Goal: Task Accomplishment & Management: Complete application form

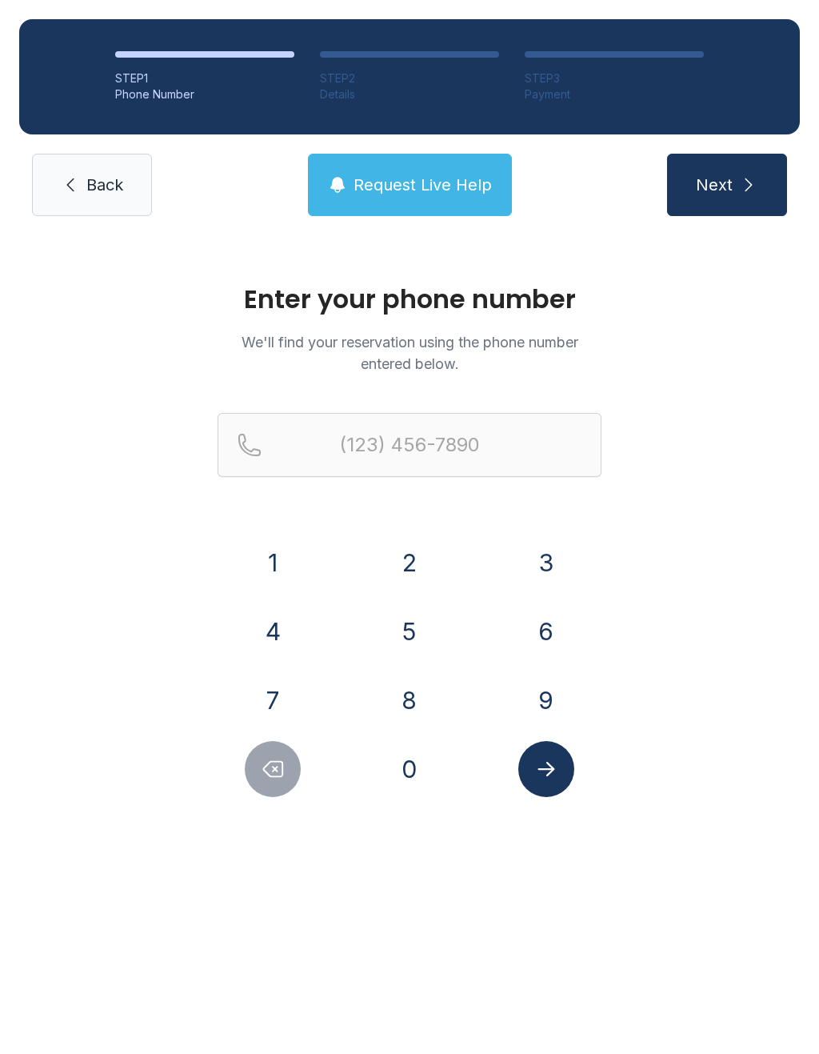
click at [410, 643] on button "5" at bounding box center [410, 631] width 56 height 56
click at [282, 585] on button "1" at bounding box center [273, 563] width 56 height 56
click at [548, 581] on button "3" at bounding box center [547, 563] width 56 height 56
click at [279, 713] on button "7" at bounding box center [273, 700] width 56 height 56
click at [418, 555] on button "2" at bounding box center [410, 563] width 56 height 56
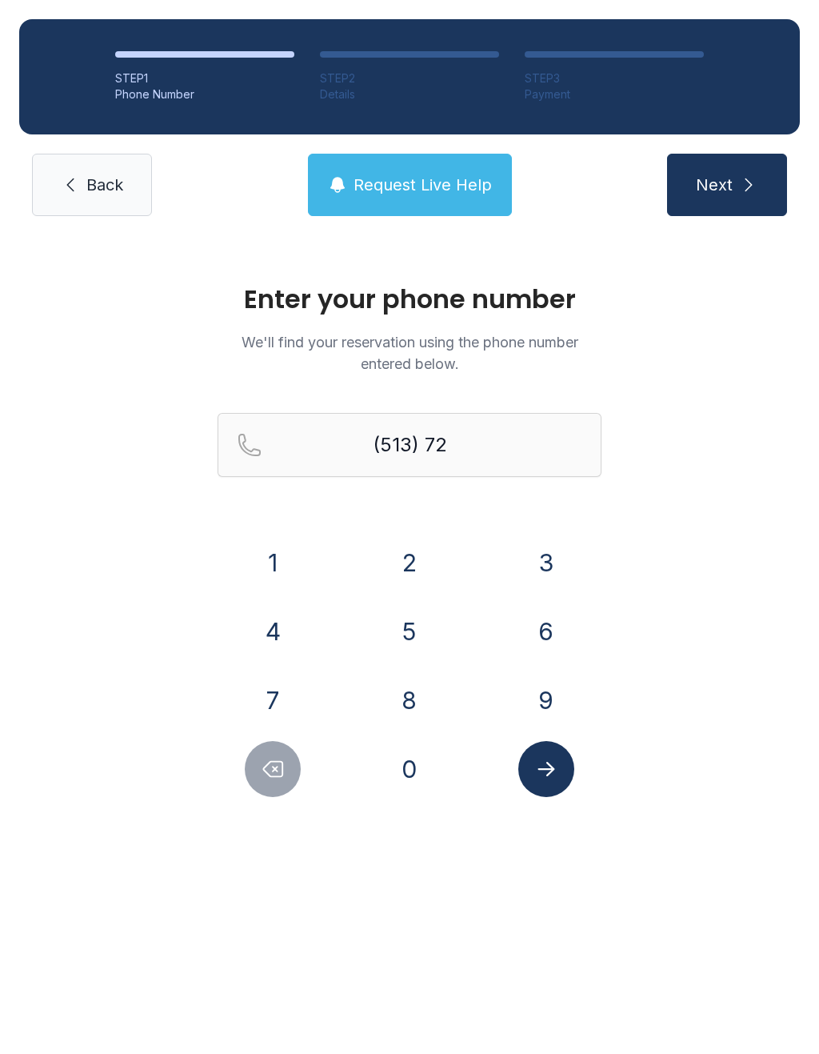
click at [426, 548] on button "2" at bounding box center [410, 563] width 56 height 56
click at [392, 649] on button "5" at bounding box center [410, 631] width 56 height 56
click at [559, 557] on button "3" at bounding box center [547, 563] width 56 height 56
click at [414, 560] on button "2" at bounding box center [410, 563] width 56 height 56
click at [407, 655] on button "5" at bounding box center [410, 631] width 56 height 56
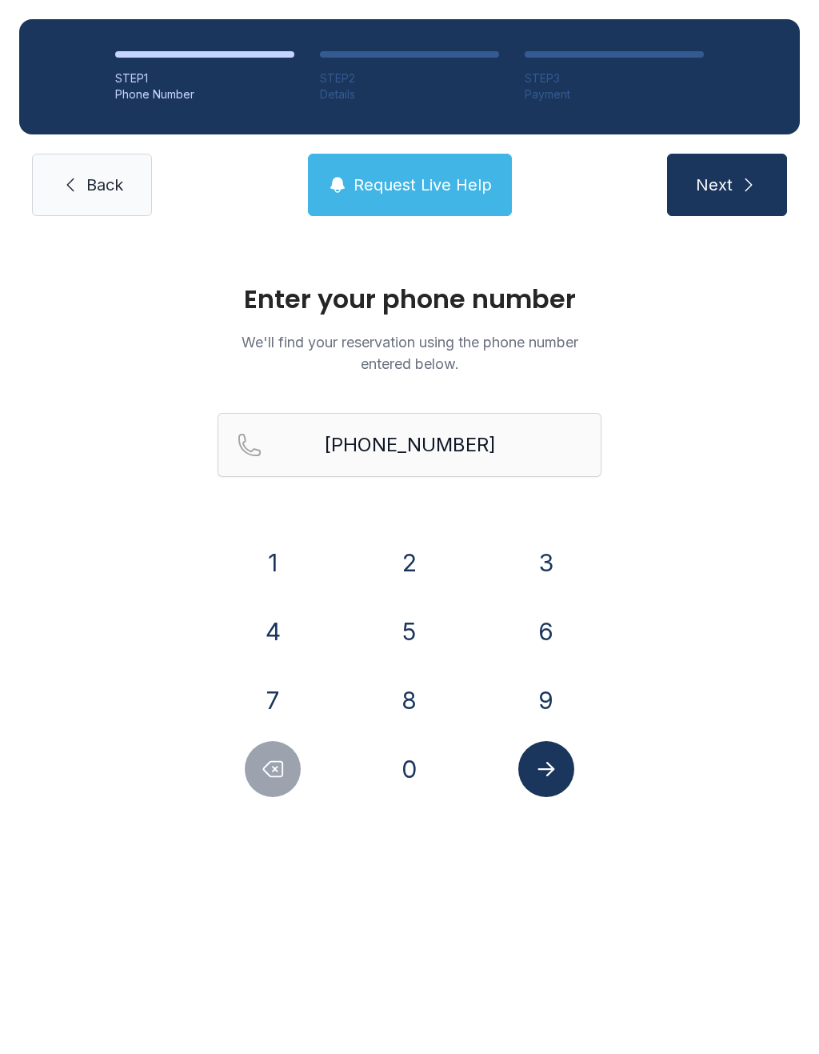
click at [555, 770] on icon "Submit lookup form" at bounding box center [547, 769] width 24 height 24
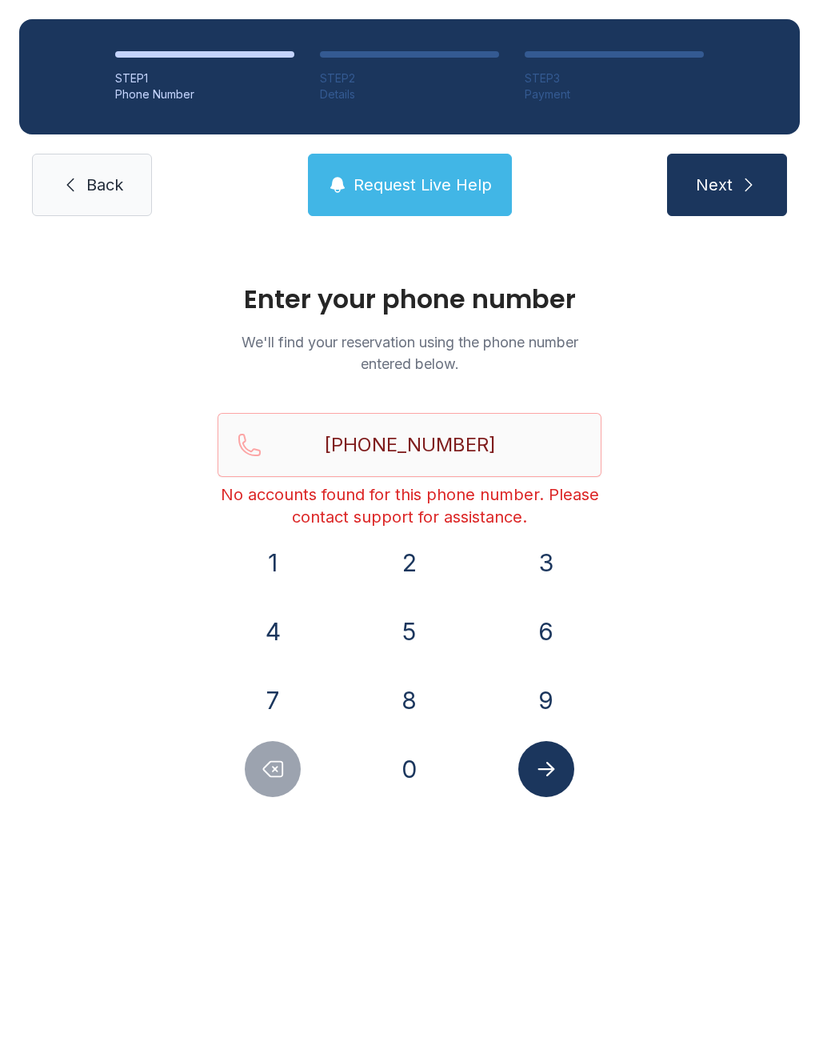
click at [403, 181] on span "Request Live Help" at bounding box center [423, 185] width 138 height 22
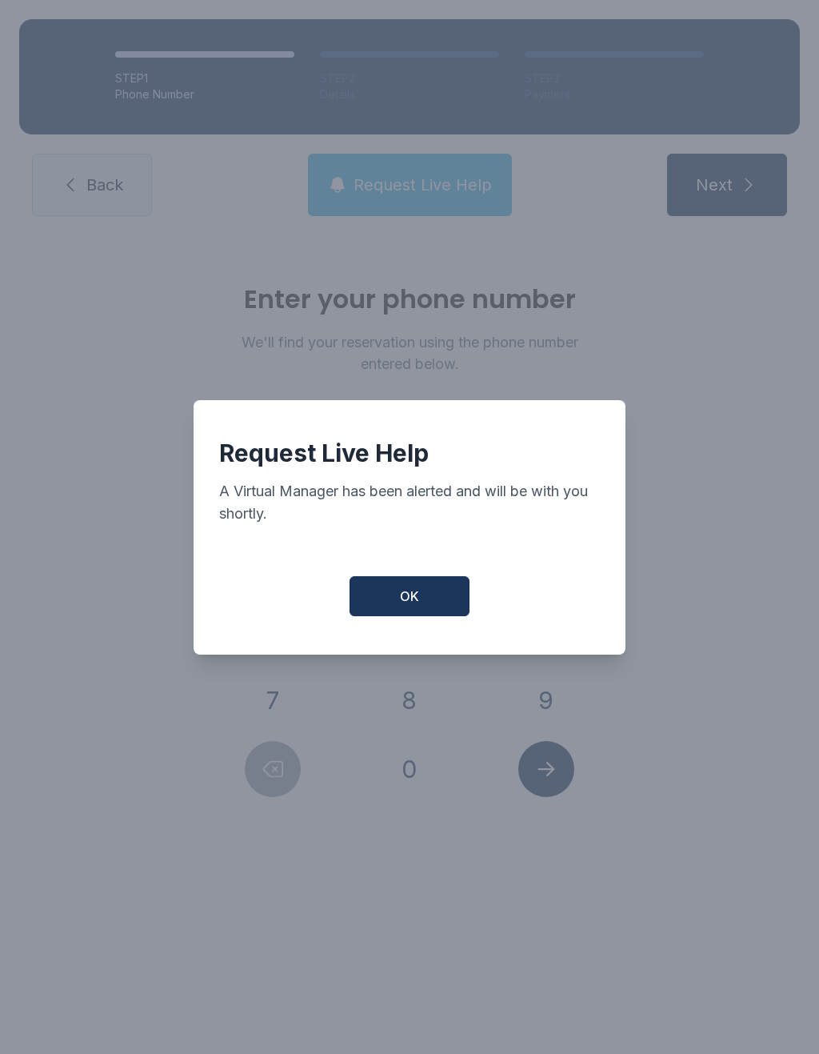
click at [403, 602] on span "OK" at bounding box center [409, 596] width 19 height 19
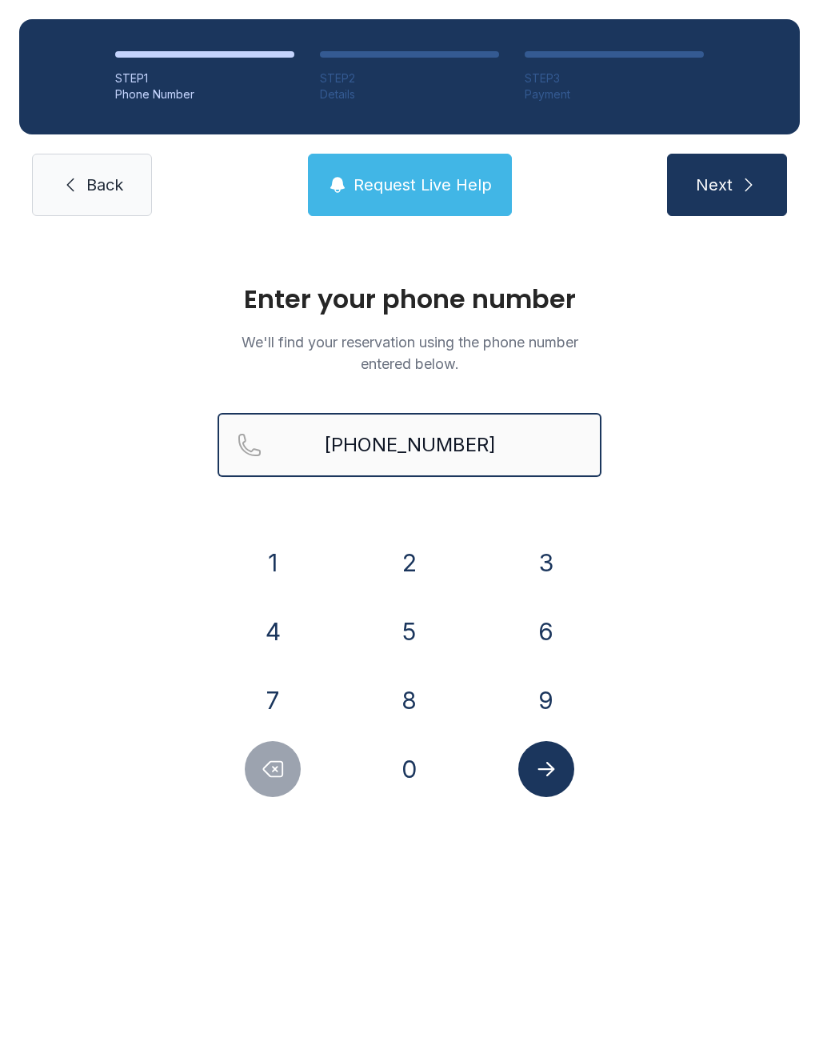
click at [338, 439] on input "[PHONE_NUMBER]" at bounding box center [410, 445] width 384 height 64
type input "[PHONE_NUMBER]"
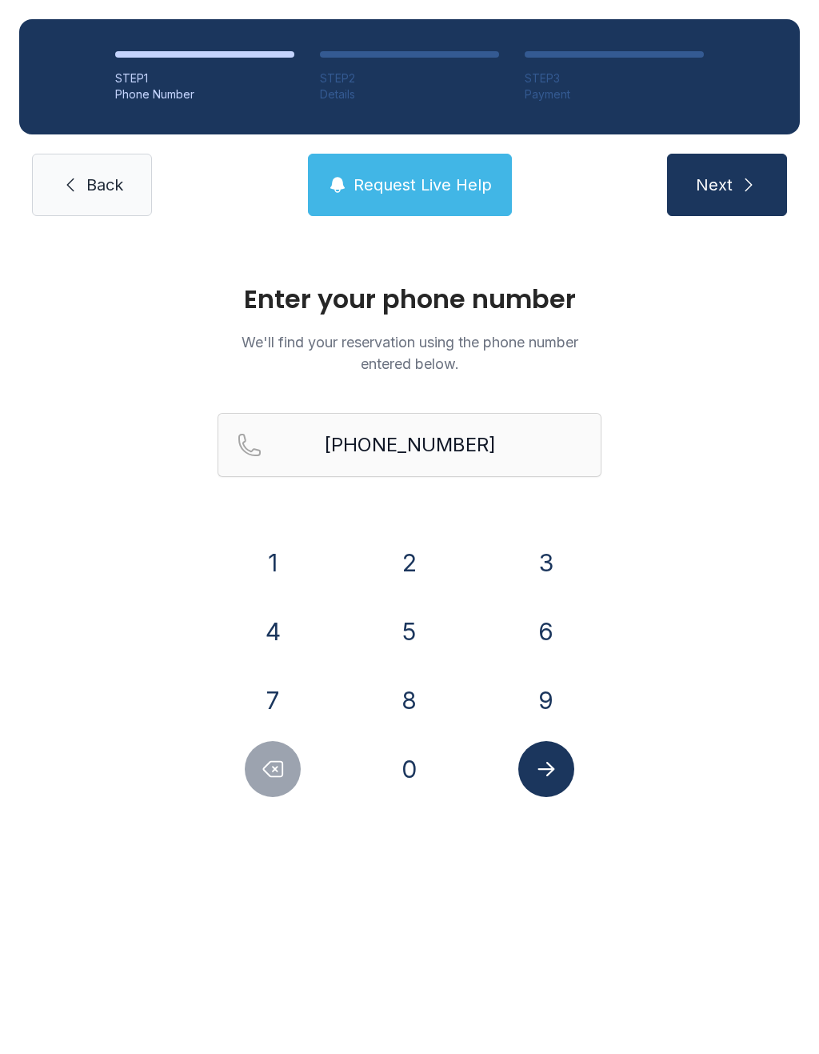
click at [746, 188] on icon "submit" at bounding box center [748, 184] width 19 height 19
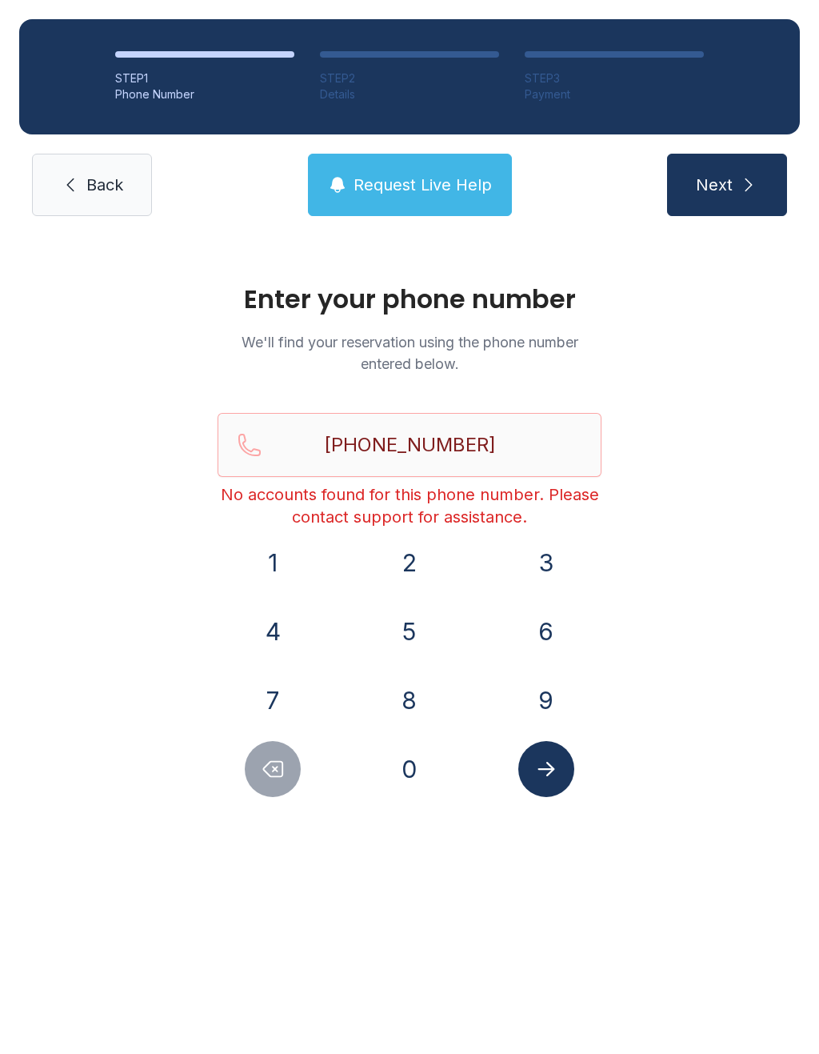
click at [433, 190] on span "Request Live Help" at bounding box center [423, 185] width 138 height 22
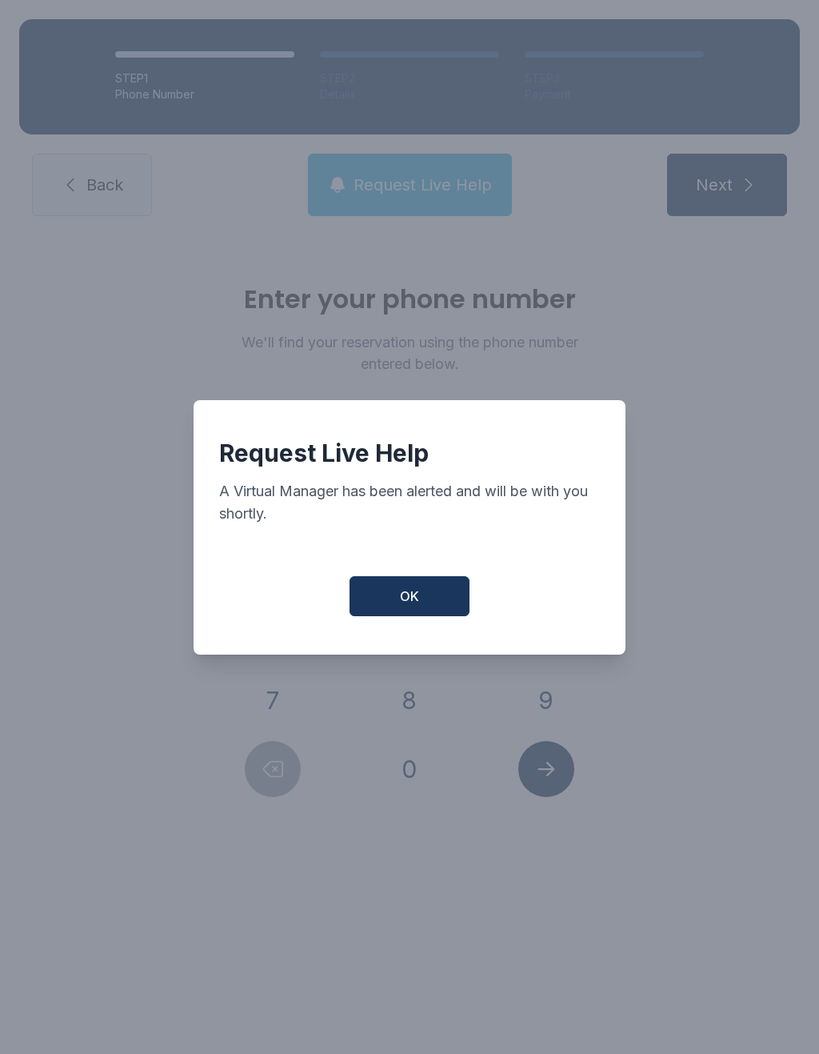
click at [409, 606] on span "OK" at bounding box center [409, 596] width 19 height 19
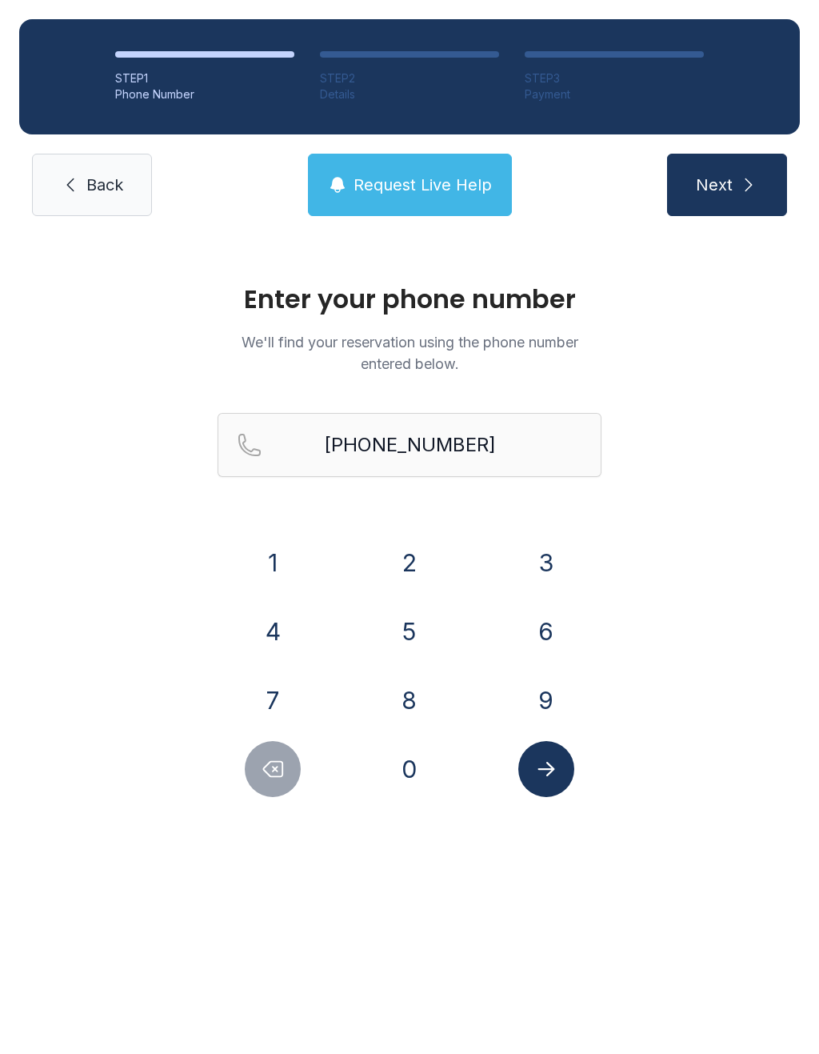
click at [396, 641] on button "5" at bounding box center [410, 631] width 56 height 56
click at [266, 569] on button "1" at bounding box center [273, 563] width 56 height 56
click at [524, 573] on button "3" at bounding box center [547, 563] width 56 height 56
click at [266, 703] on button "7" at bounding box center [273, 700] width 56 height 56
click at [404, 565] on button "2" at bounding box center [410, 563] width 56 height 56
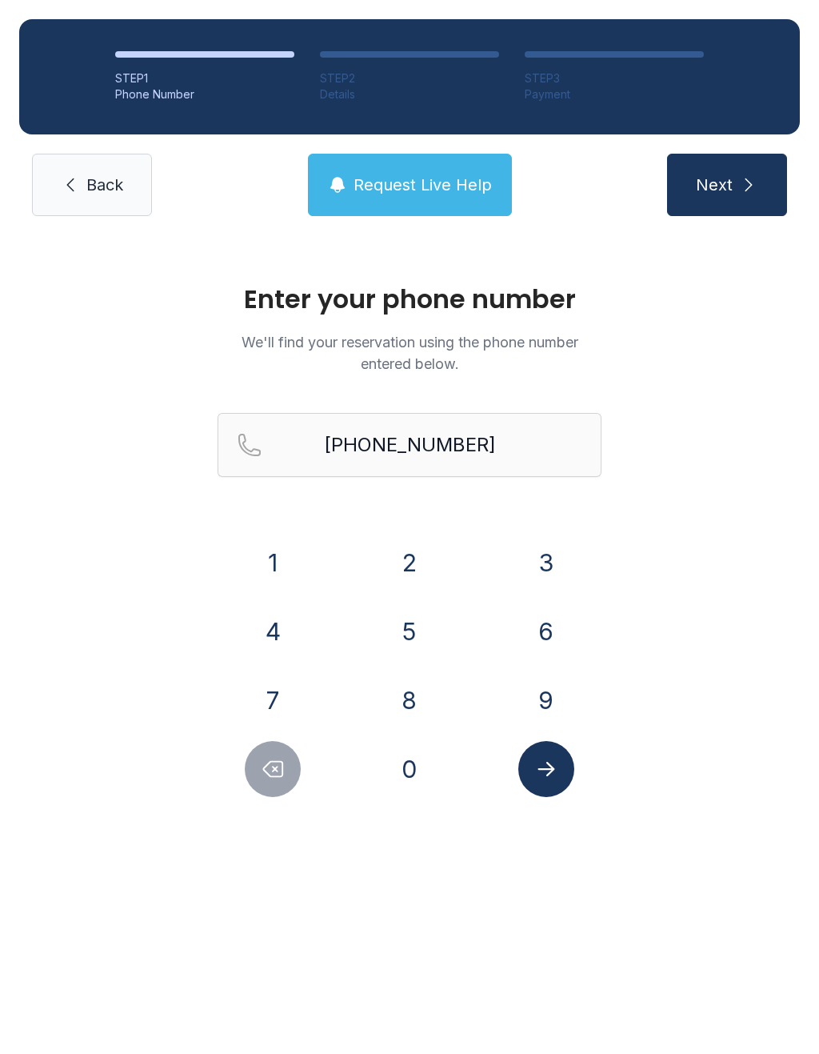
click at [413, 562] on button "2" at bounding box center [410, 563] width 56 height 56
click at [543, 767] on icon "Submit lookup form" at bounding box center [547, 769] width 24 height 24
click at [415, 192] on span "Request Live Help" at bounding box center [423, 185] width 138 height 22
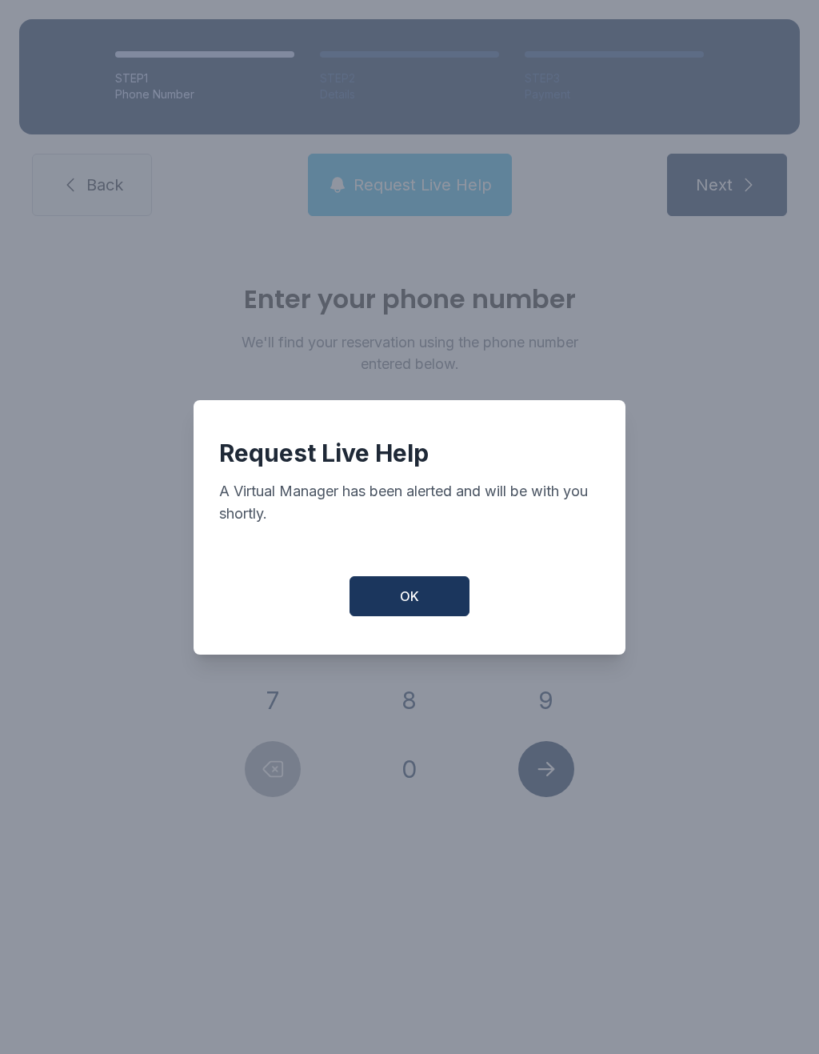
click at [407, 606] on span "OK" at bounding box center [409, 596] width 19 height 19
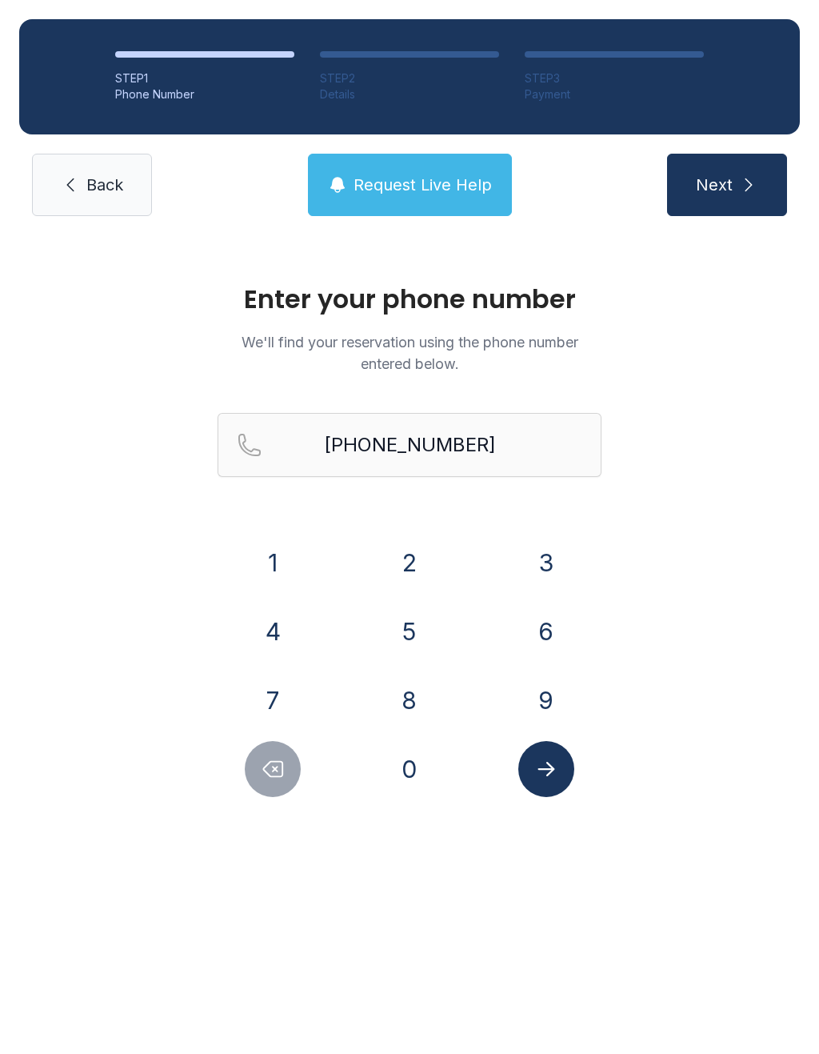
click at [416, 178] on span "Request Live Help" at bounding box center [423, 185] width 138 height 22
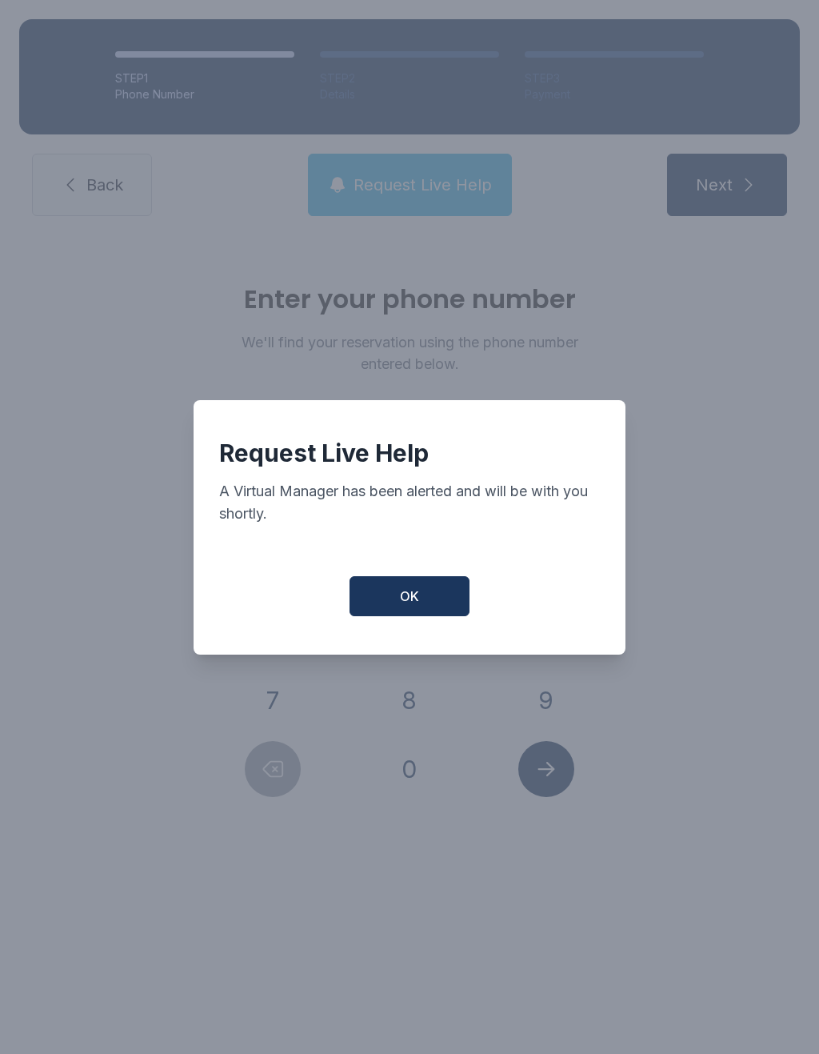
click at [427, 615] on button "OK" at bounding box center [410, 596] width 120 height 40
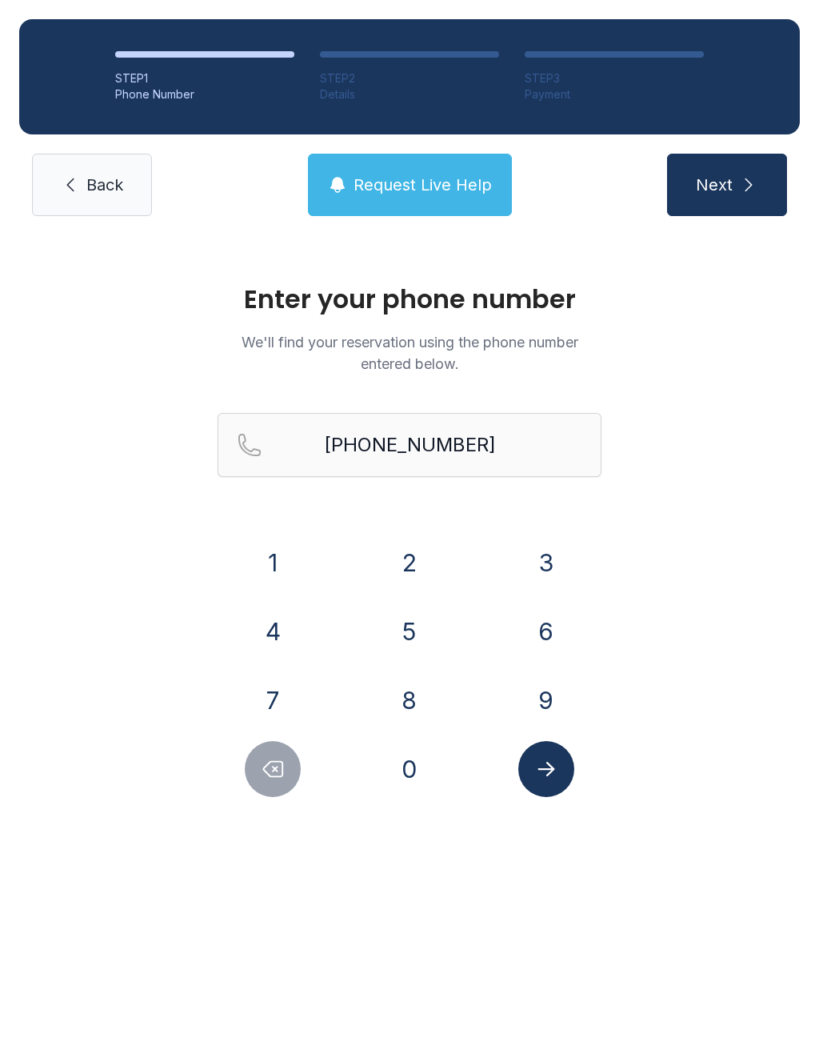
click at [74, 207] on link "Back" at bounding box center [92, 185] width 120 height 62
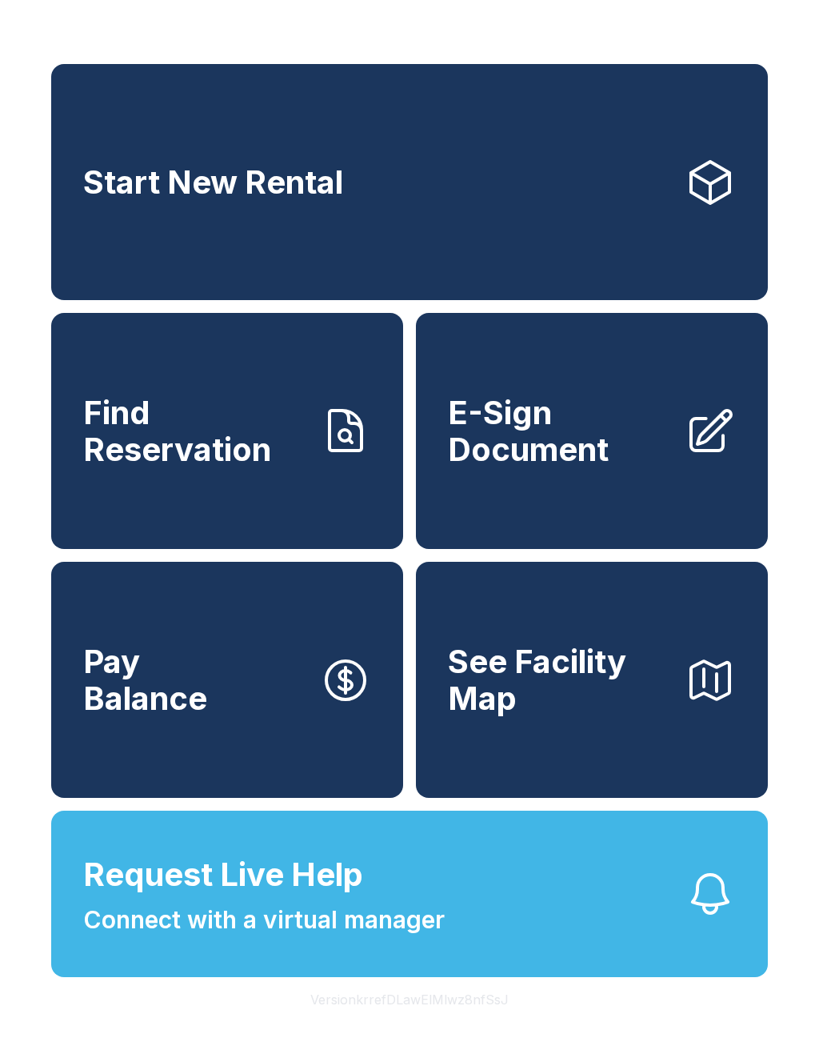
click at [603, 465] on span "E-Sign Document" at bounding box center [560, 430] width 224 height 73
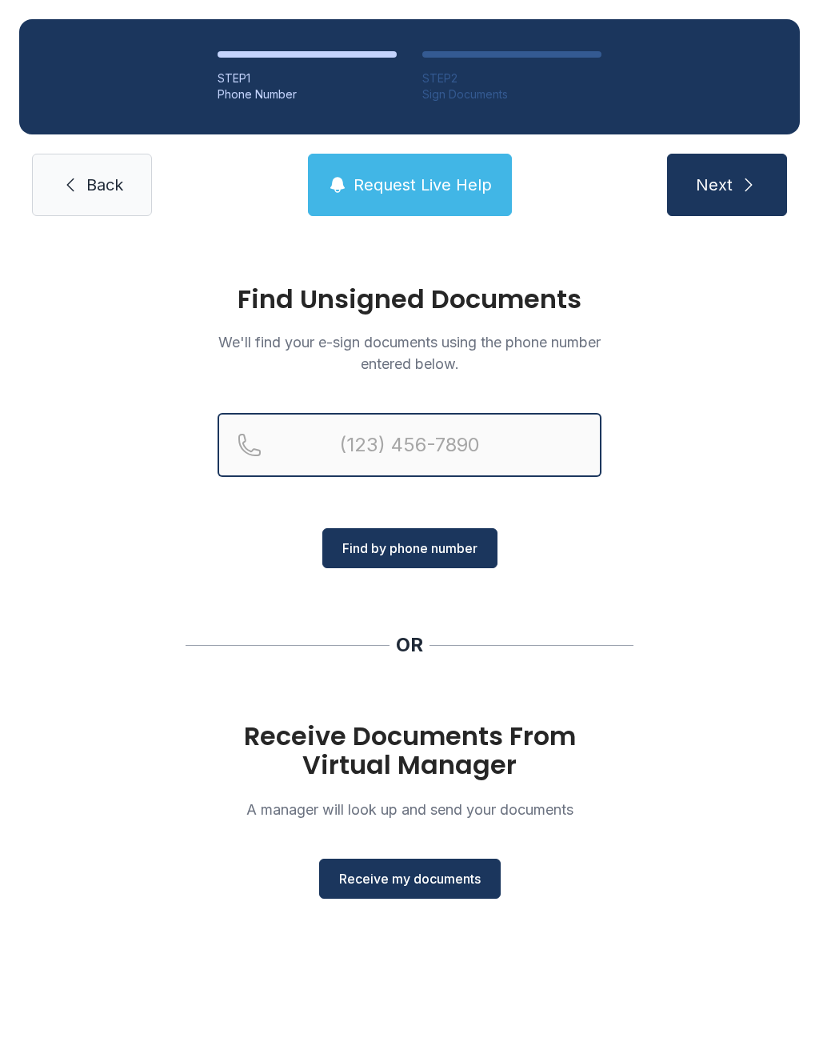
click at [431, 448] on input "Reservation phone number" at bounding box center [410, 445] width 384 height 64
type input "("
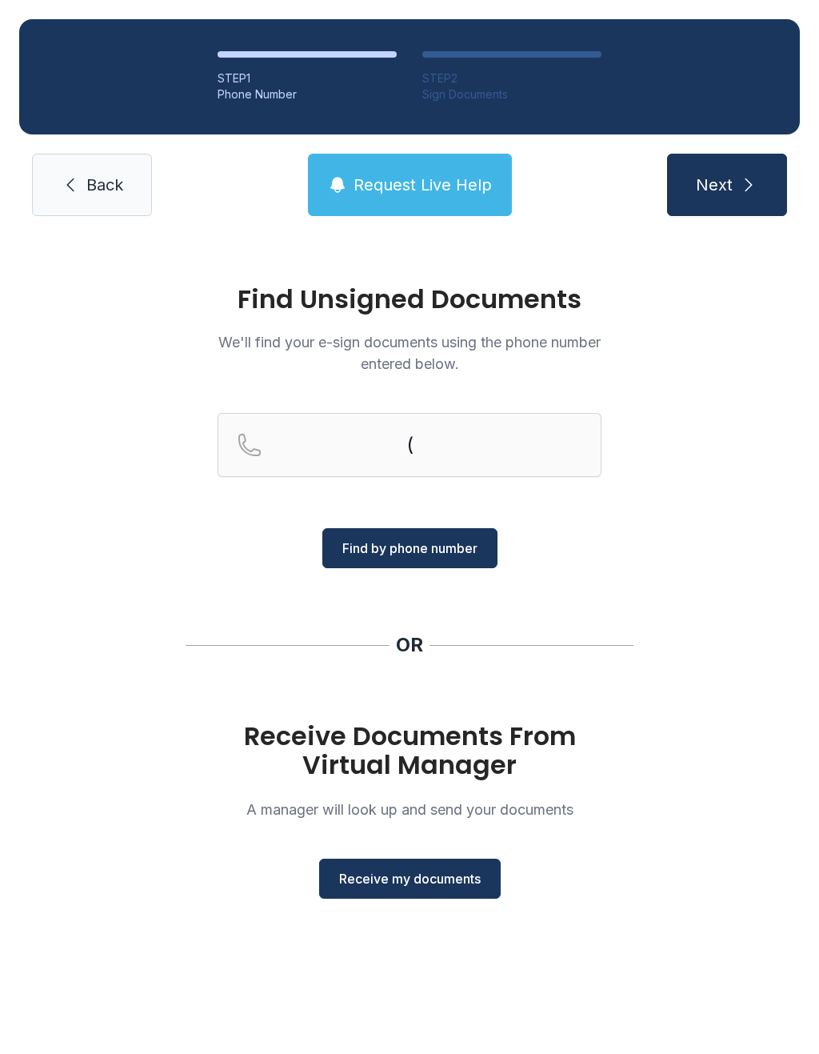
click at [90, 188] on span "Back" at bounding box center [104, 185] width 37 height 22
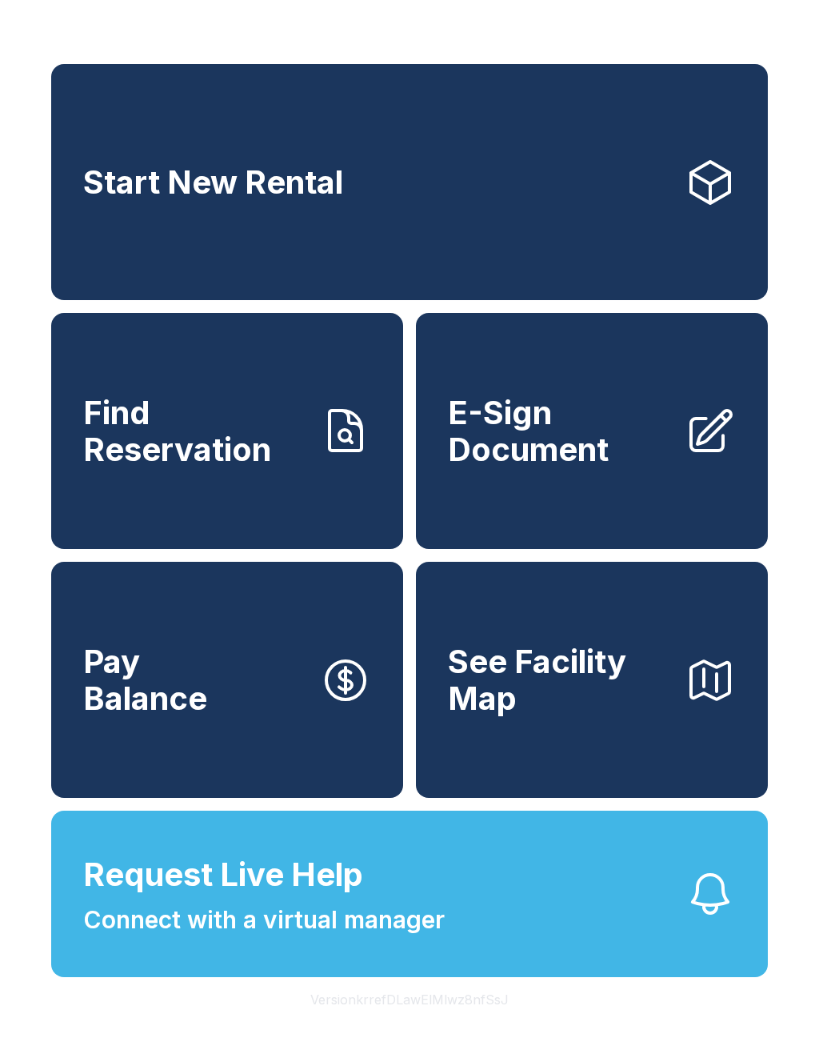
click at [633, 451] on span "E-Sign Document" at bounding box center [560, 430] width 224 height 73
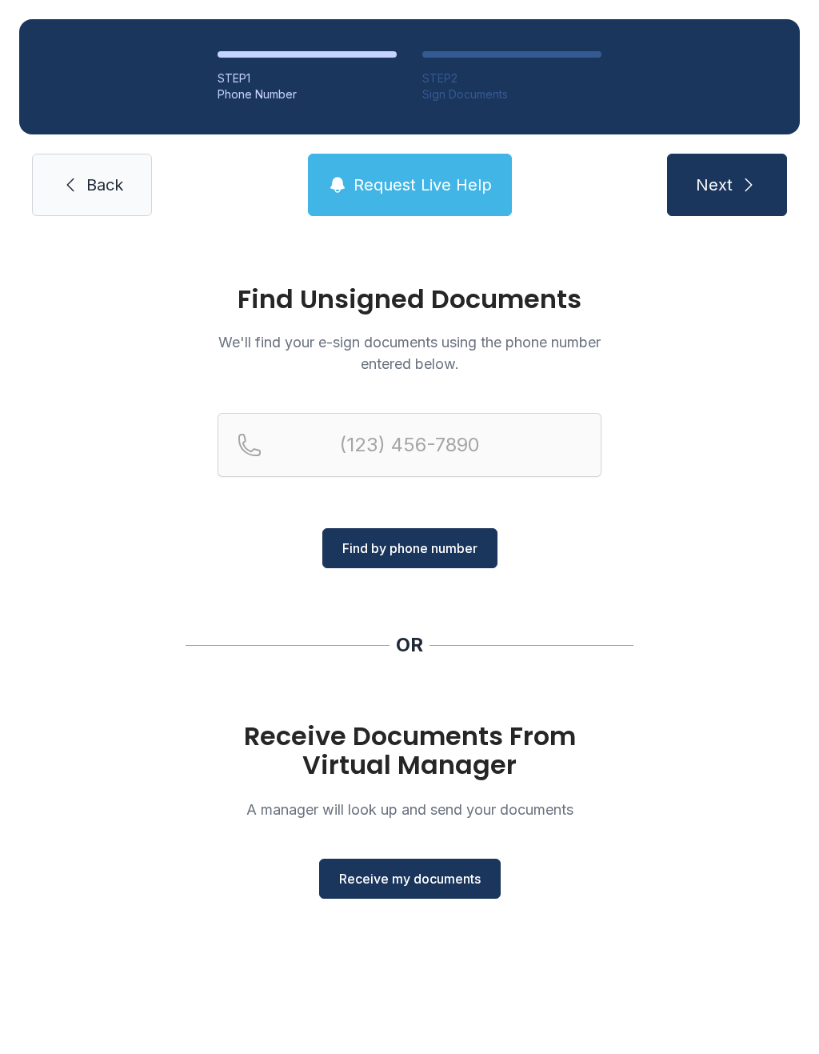
click at [437, 868] on button "Receive my documents" at bounding box center [410, 879] width 182 height 40
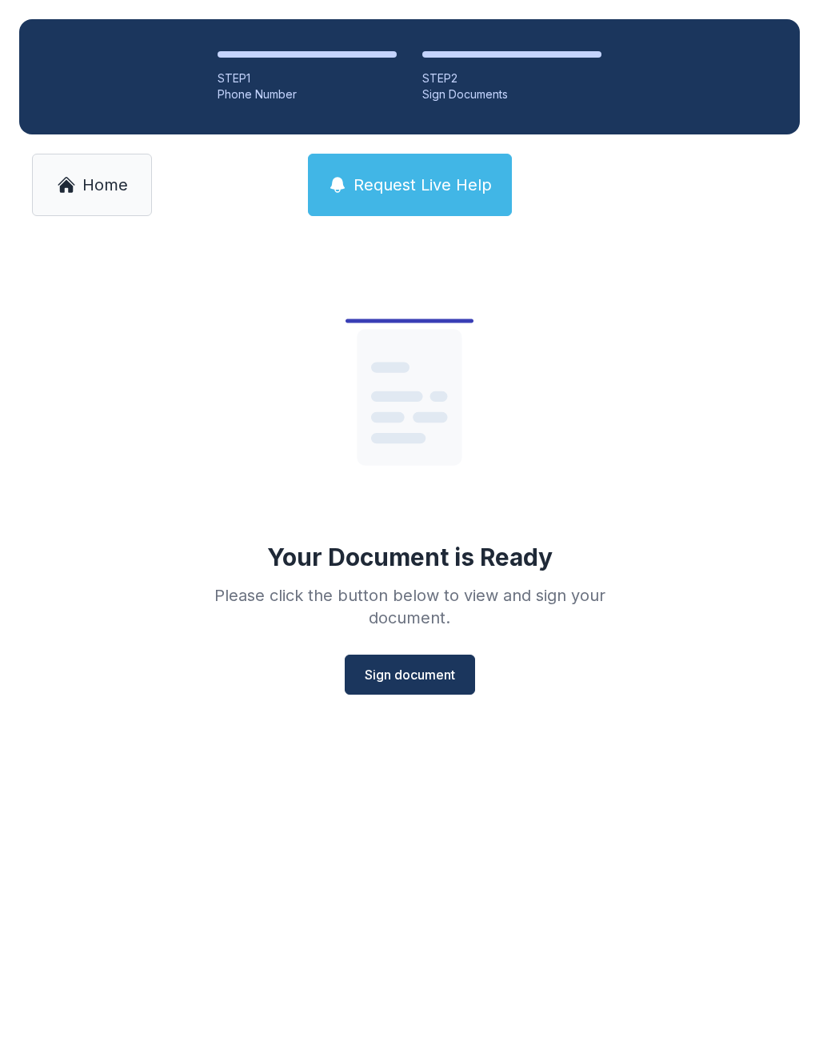
click at [407, 683] on span "Sign document" at bounding box center [410, 674] width 90 height 19
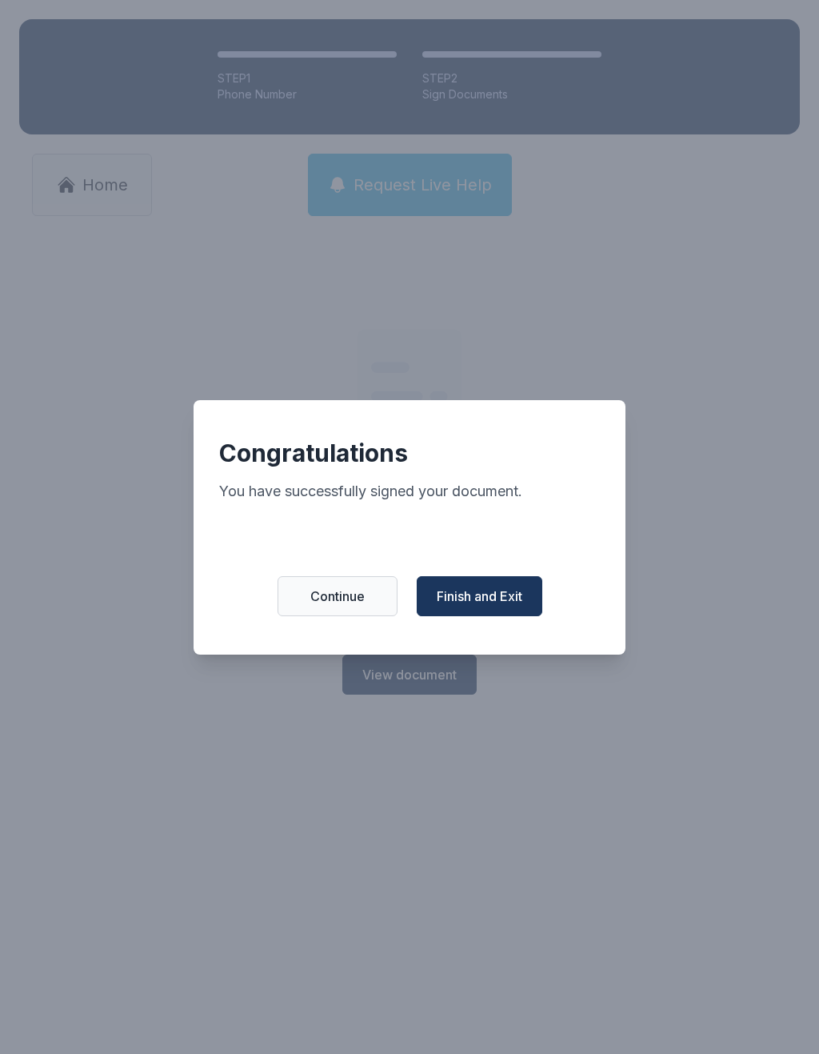
click at [520, 599] on span "Finish and Exit" at bounding box center [480, 596] width 86 height 19
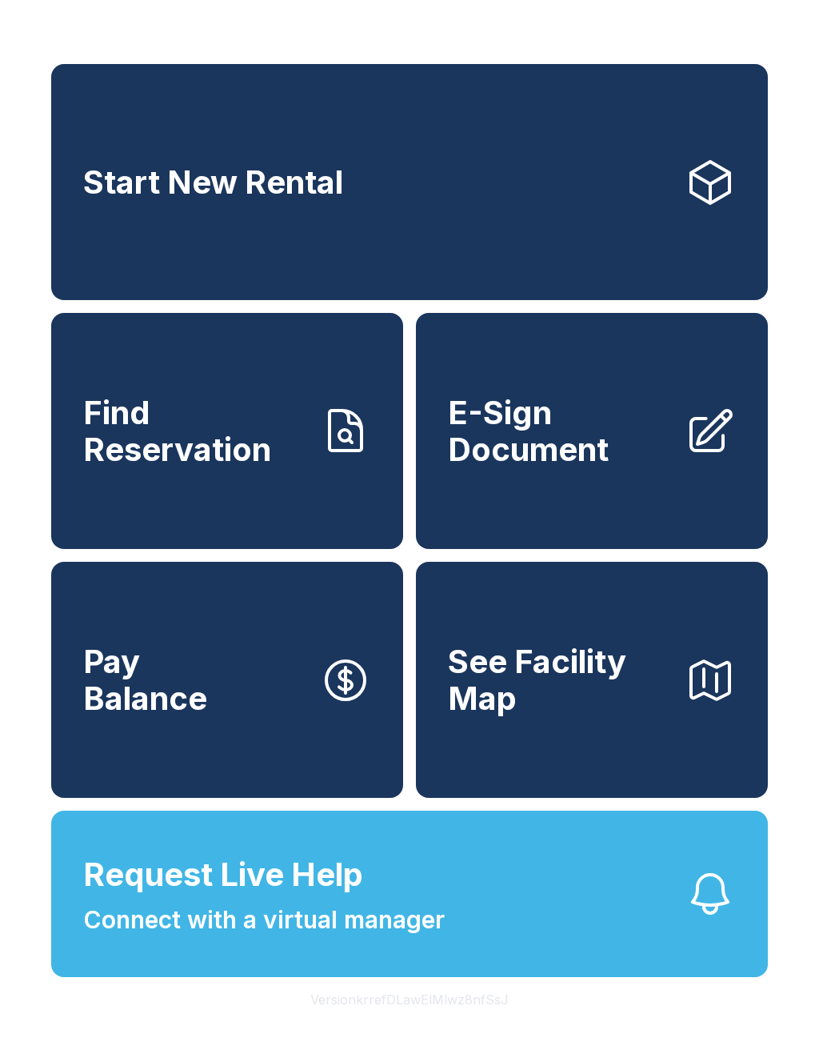
click at [275, 458] on span "Find Reservation" at bounding box center [195, 430] width 224 height 73
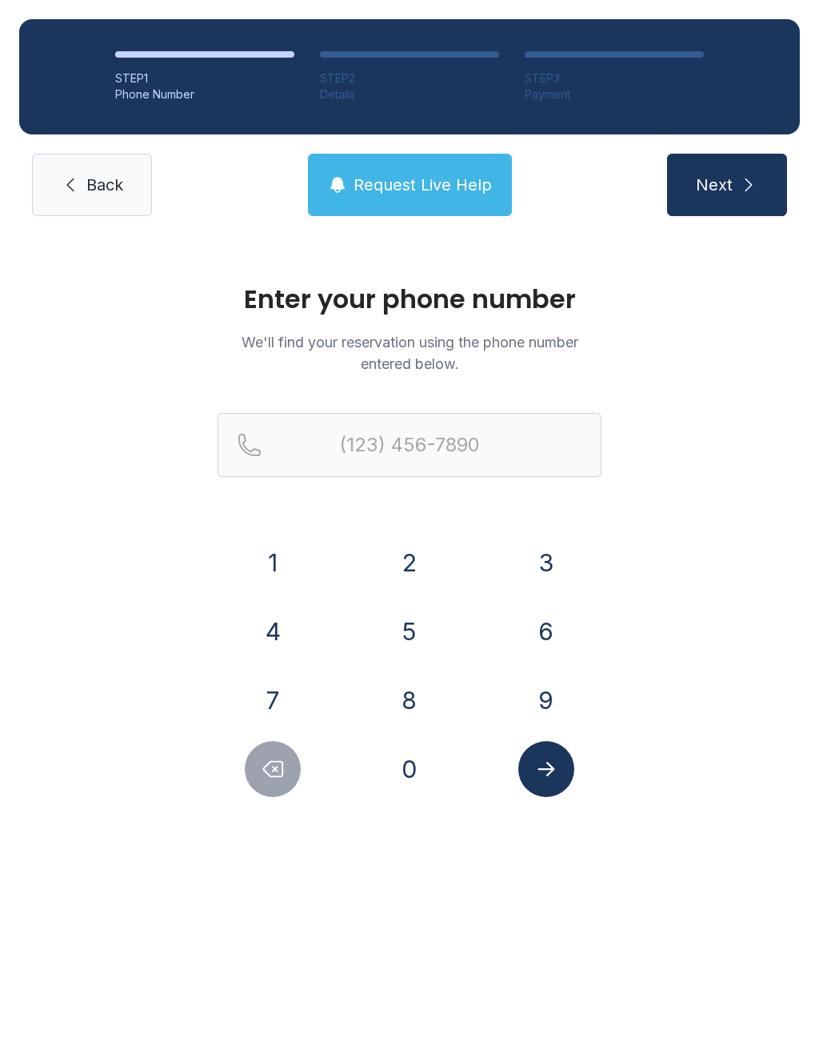
click at [310, 687] on div "7" at bounding box center [273, 700] width 111 height 56
click at [278, 565] on button "1" at bounding box center [273, 563] width 56 height 56
type input "(1"
click at [278, 770] on icon "Delete number" at bounding box center [273, 769] width 24 height 24
click at [286, 711] on button "7" at bounding box center [273, 700] width 56 height 56
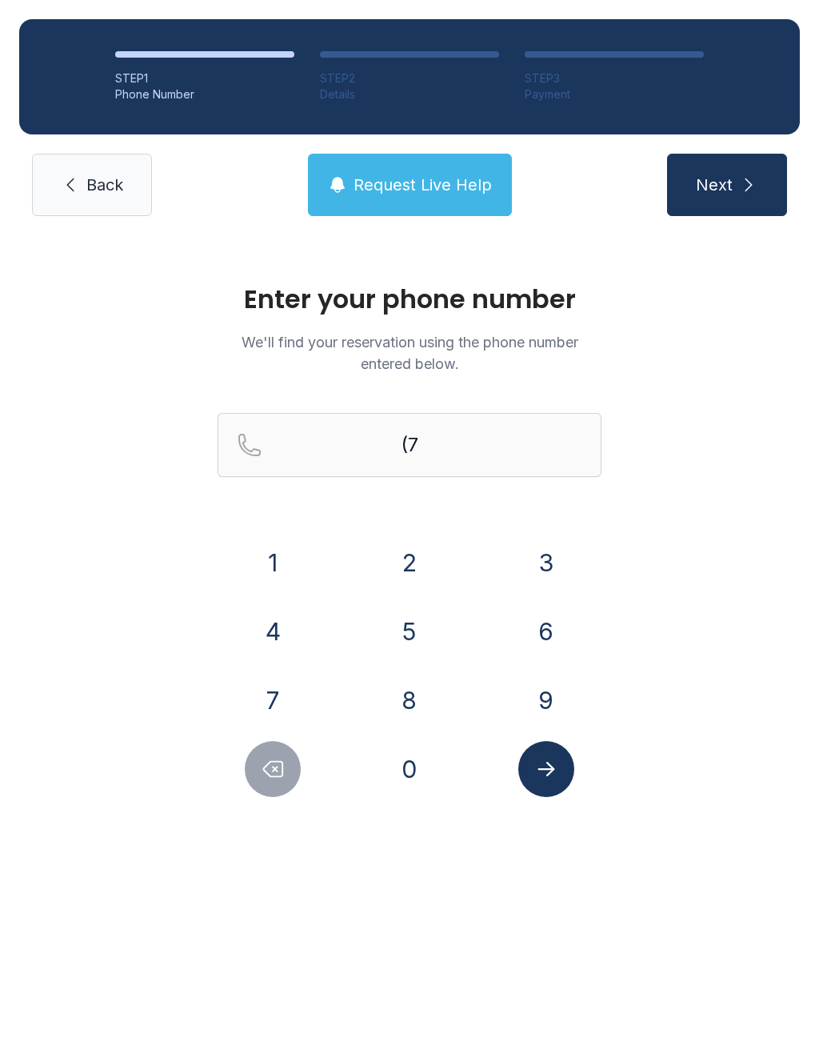
click at [282, 564] on button "1" at bounding box center [273, 563] width 56 height 56
click at [559, 701] on button "9" at bounding box center [547, 700] width 56 height 56
click at [427, 564] on button "2" at bounding box center [410, 563] width 56 height 56
click at [427, 563] on button "2" at bounding box center [410, 563] width 56 height 56
click at [557, 692] on button "9" at bounding box center [547, 700] width 56 height 56
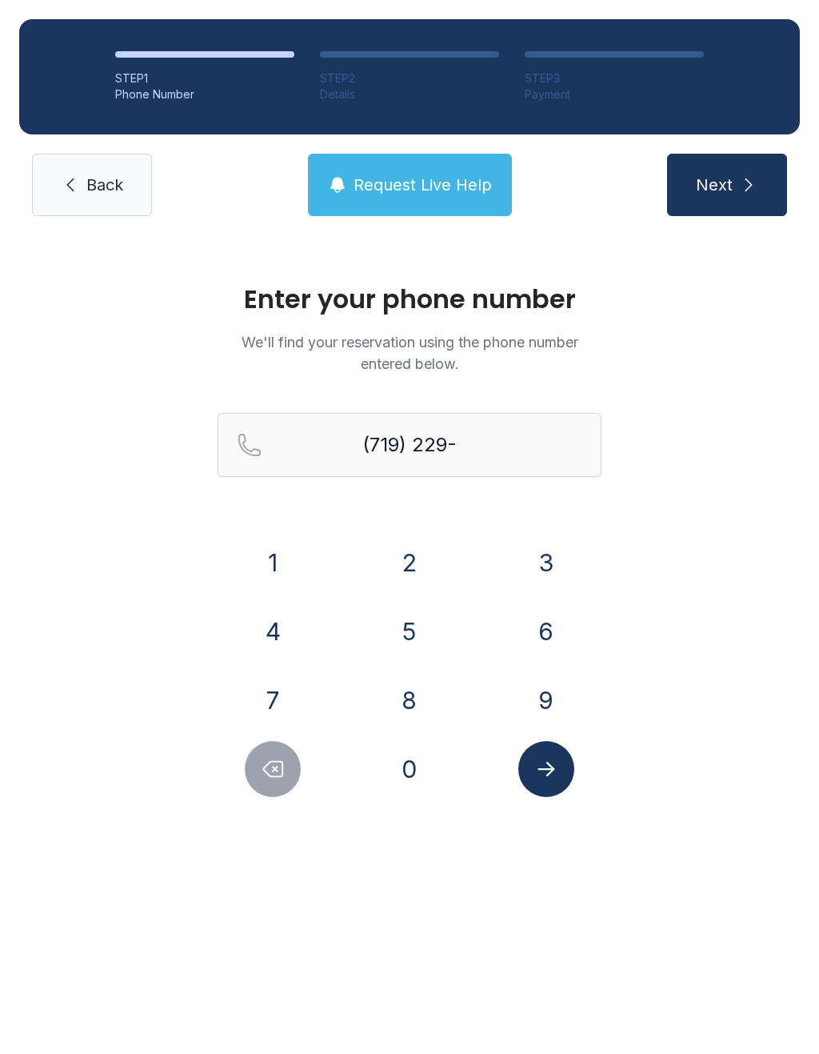
click at [296, 695] on button "7" at bounding box center [273, 700] width 56 height 56
click at [554, 631] on button "6" at bounding box center [547, 631] width 56 height 56
click at [423, 760] on button "0" at bounding box center [410, 769] width 56 height 56
click at [559, 619] on button "6" at bounding box center [547, 631] width 56 height 56
click at [554, 771] on icon "Submit lookup form" at bounding box center [547, 769] width 24 height 24
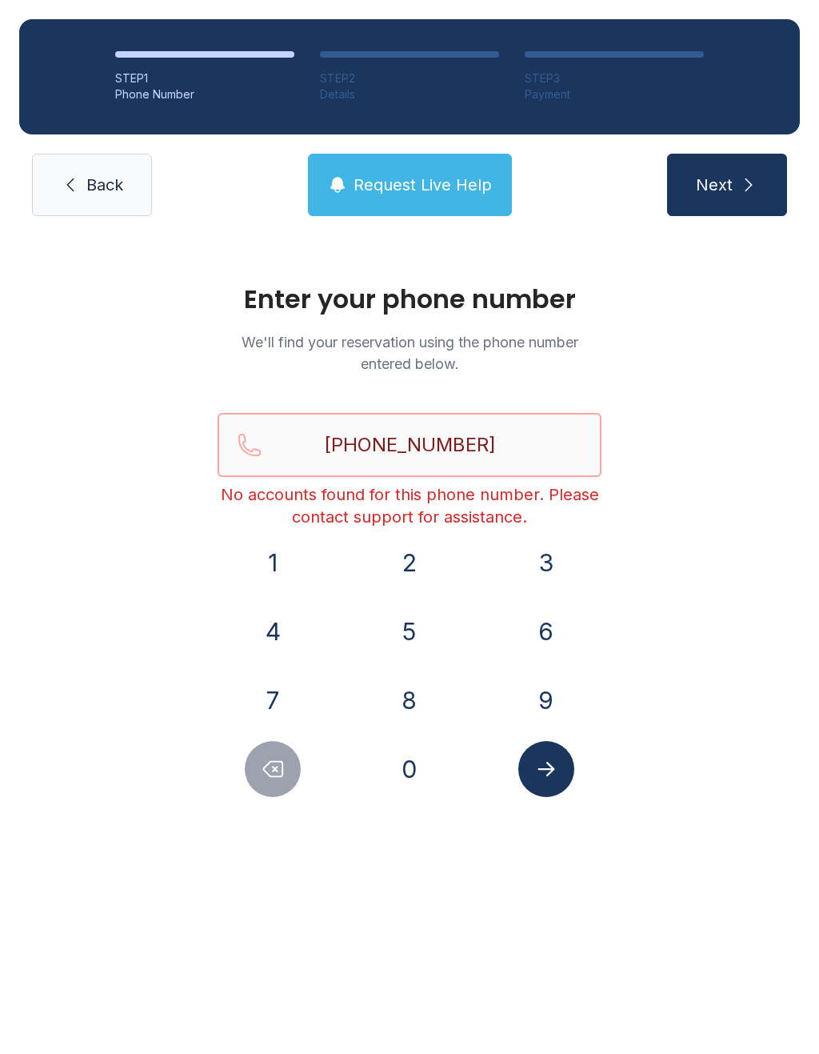
click at [502, 441] on input "[PHONE_NUMBER]" at bounding box center [410, 445] width 384 height 64
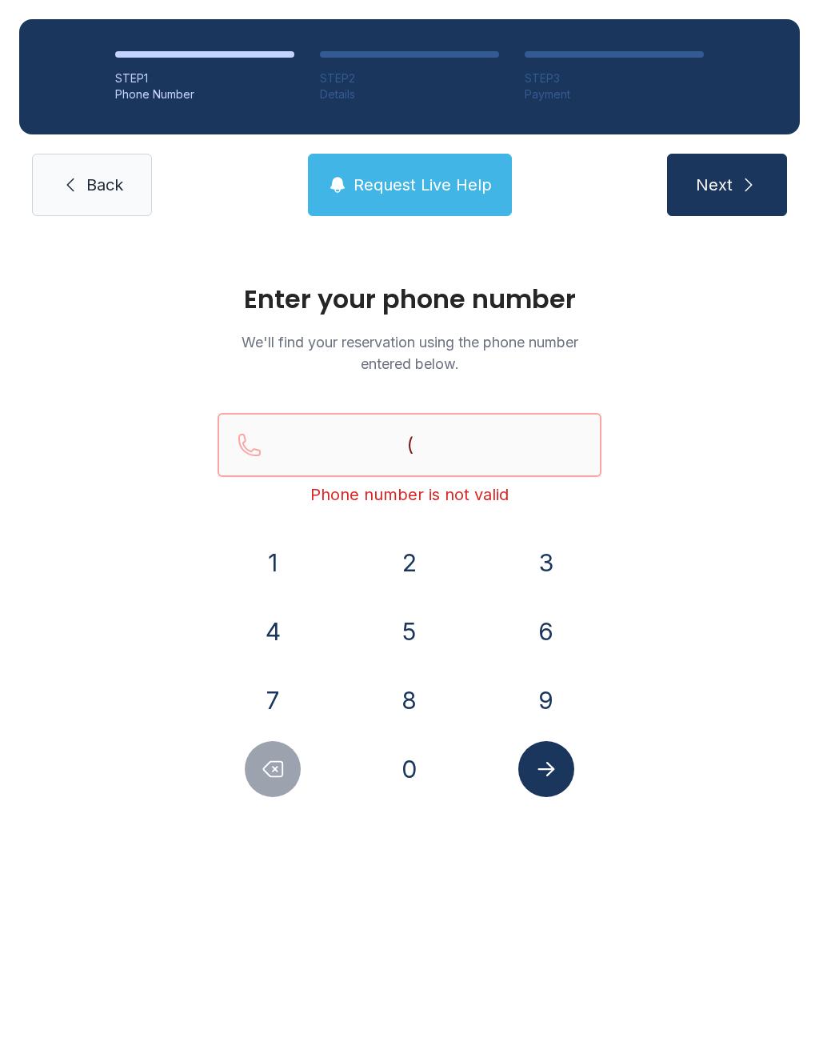
type input "("
click at [753, 713] on div "Enter your phone number We'll find your reservation using the phone number ente…" at bounding box center [409, 548] width 819 height 626
click at [291, 699] on button "7" at bounding box center [273, 700] width 56 height 56
click at [286, 570] on button "1" at bounding box center [273, 563] width 56 height 56
click at [537, 719] on button "9" at bounding box center [547, 700] width 56 height 56
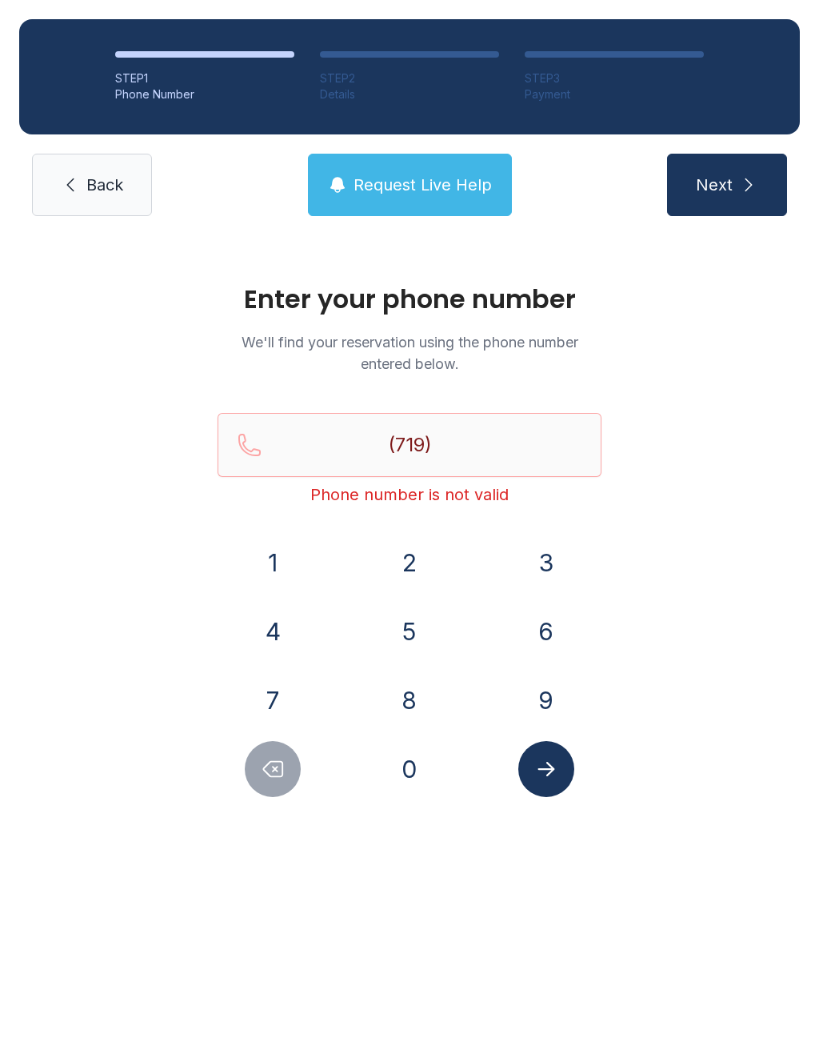
click at [412, 565] on button "2" at bounding box center [410, 563] width 56 height 56
click at [285, 634] on button "4" at bounding box center [273, 631] width 56 height 56
click at [545, 644] on button "6" at bounding box center [547, 631] width 56 height 56
click at [544, 643] on button "6" at bounding box center [547, 631] width 56 height 56
click at [552, 582] on button "3" at bounding box center [547, 563] width 56 height 56
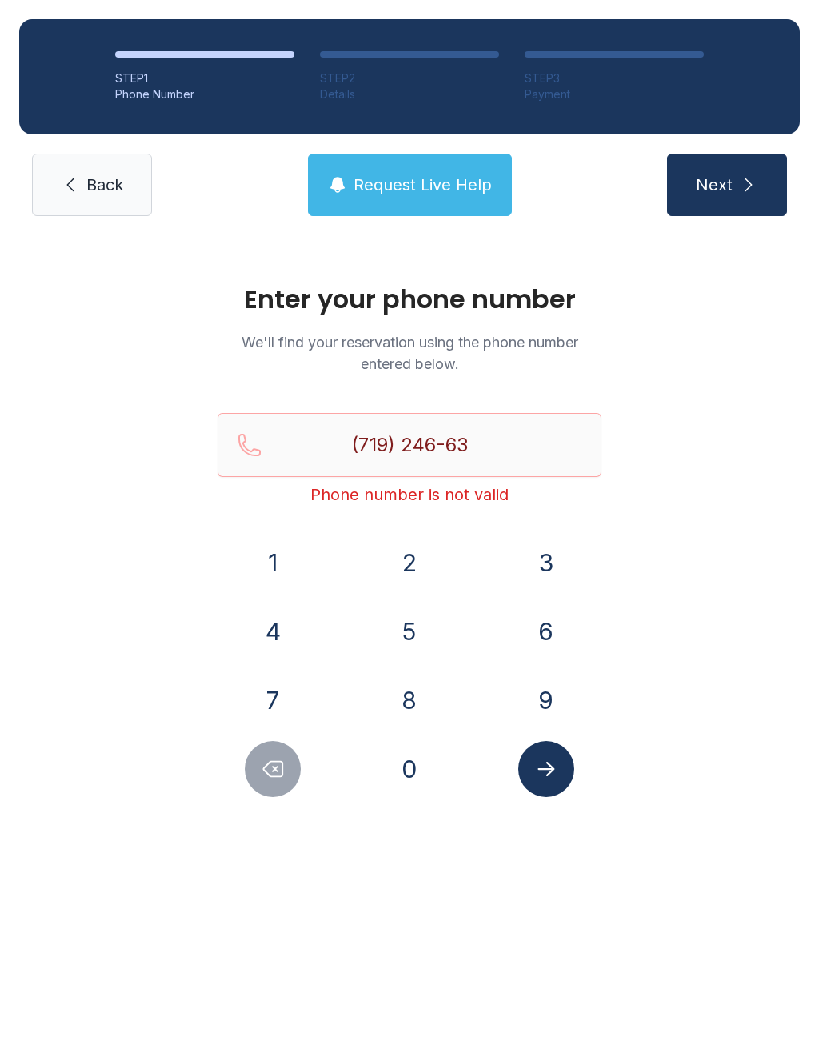
click at [409, 568] on button "2" at bounding box center [410, 563] width 56 height 56
click at [547, 570] on button "3" at bounding box center [547, 563] width 56 height 56
type input "[PHONE_NUMBER]"
click at [552, 774] on icon "Submit lookup form" at bounding box center [547, 769] width 24 height 24
click at [86, 175] on span "Back" at bounding box center [104, 185] width 37 height 22
